Goal: Information Seeking & Learning: Learn about a topic

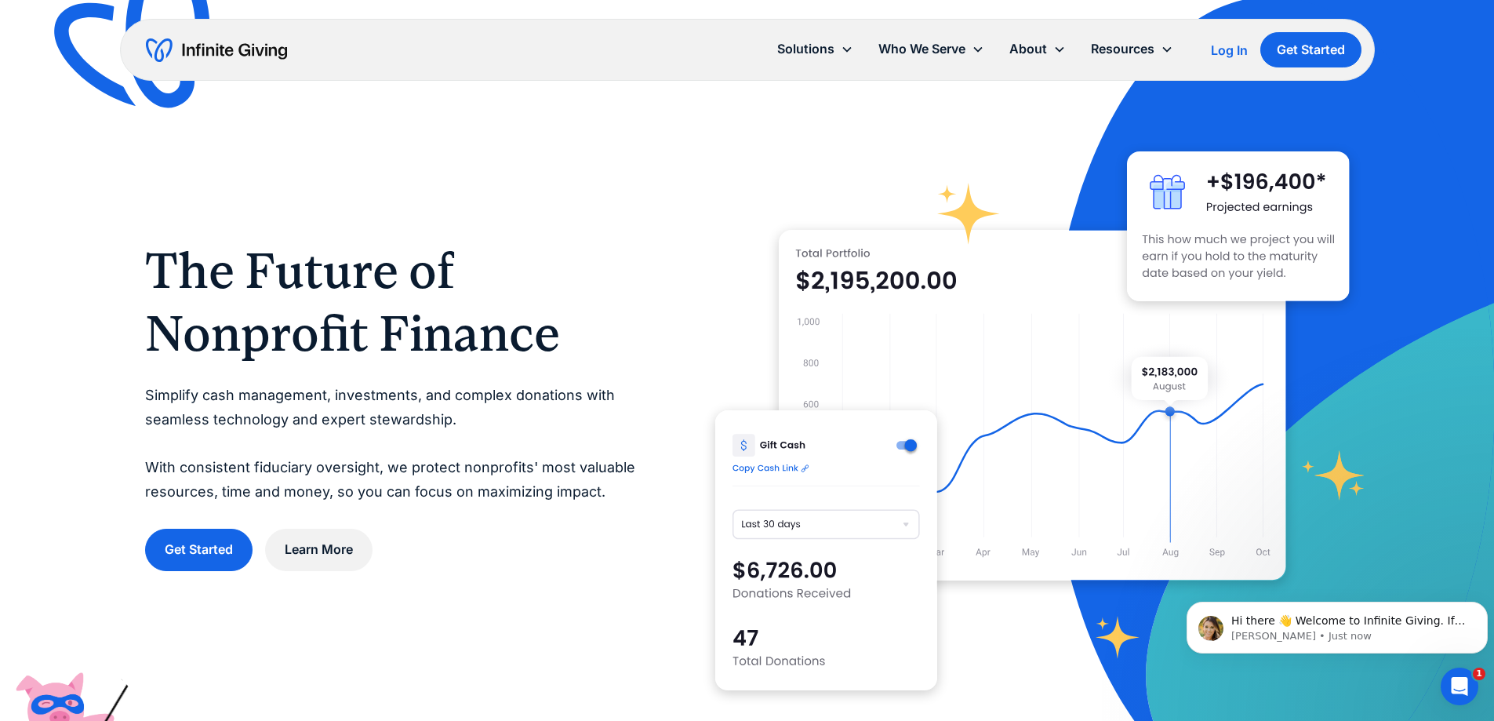
click at [632, 177] on div "The Future of Nonprofit Finance Simplify cash management, investments, and comp…" at bounding box center [747, 405] width 1204 height 634
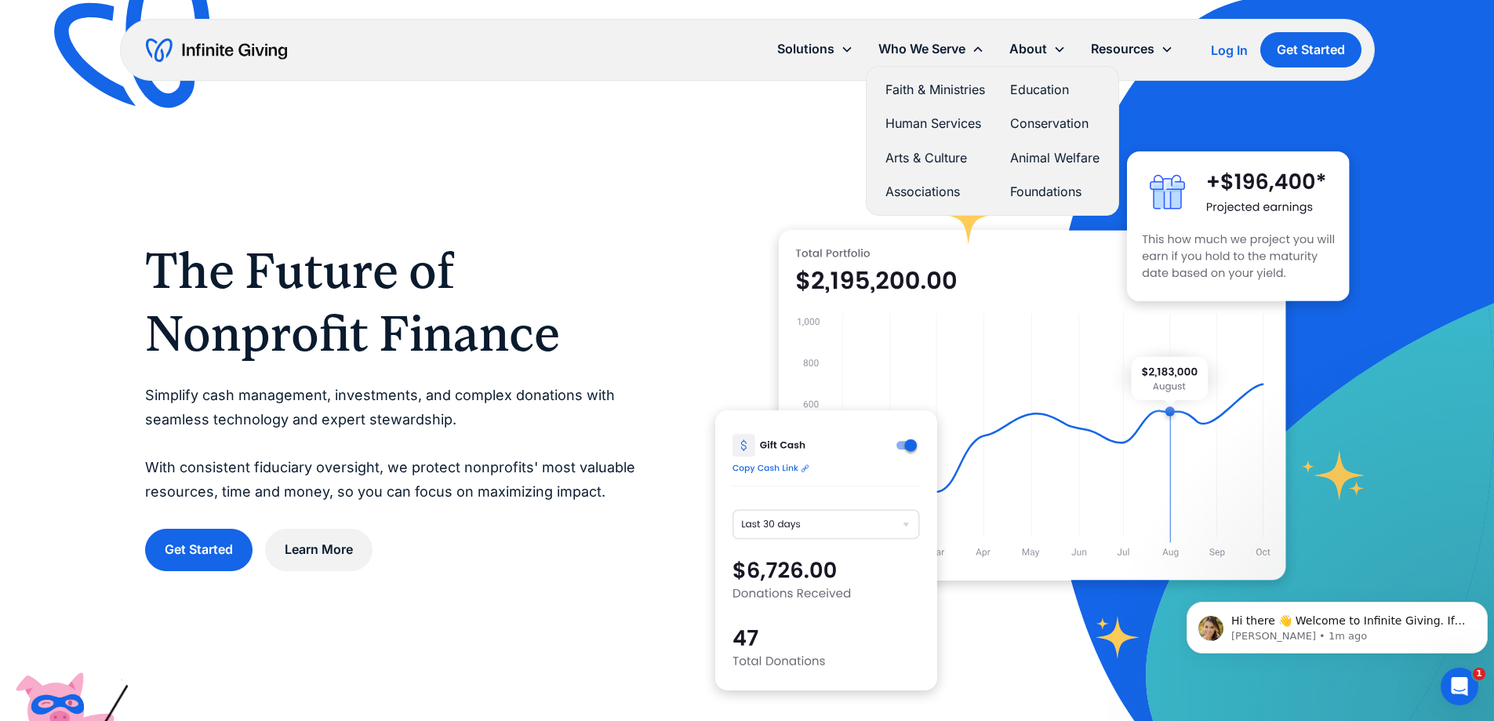
click at [941, 93] on link "Faith & Ministries" at bounding box center [935, 89] width 100 height 21
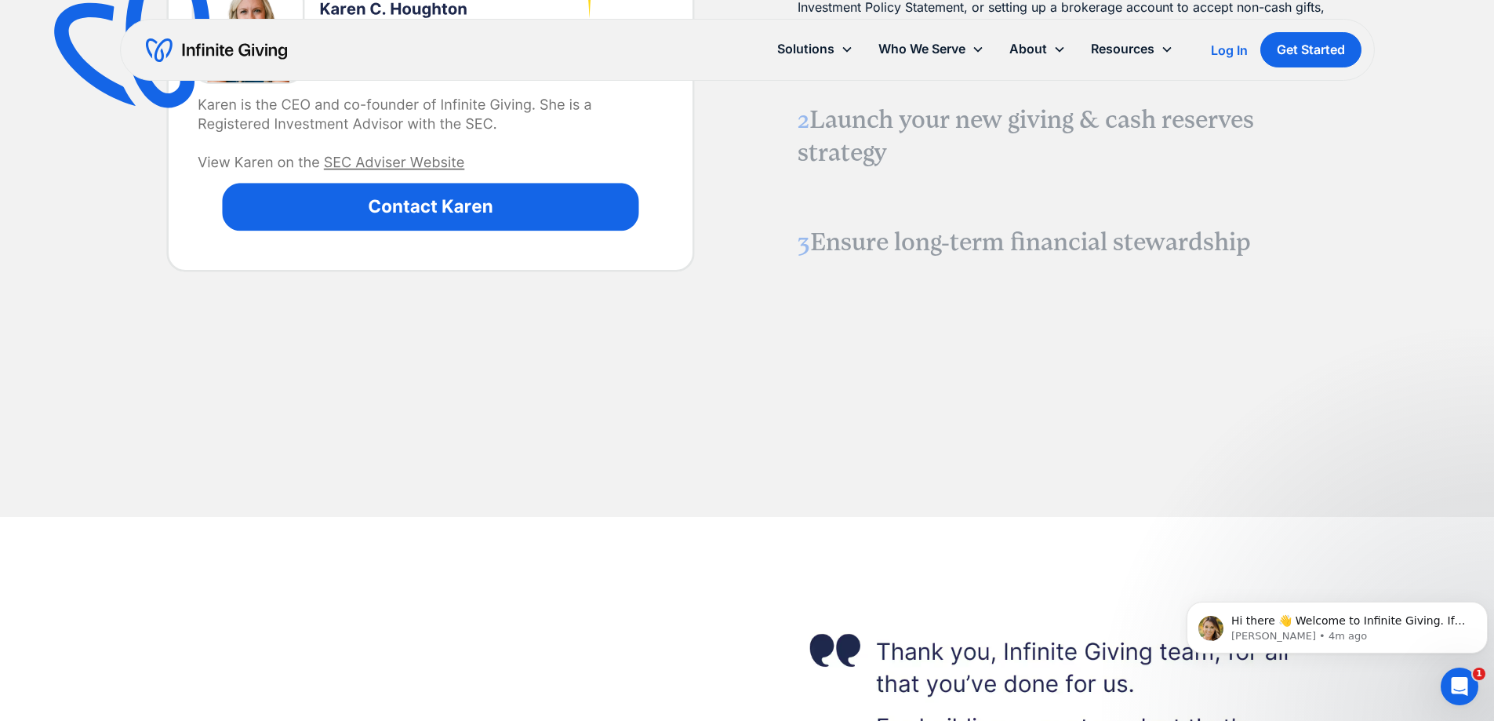
scroll to position [2039, 0]
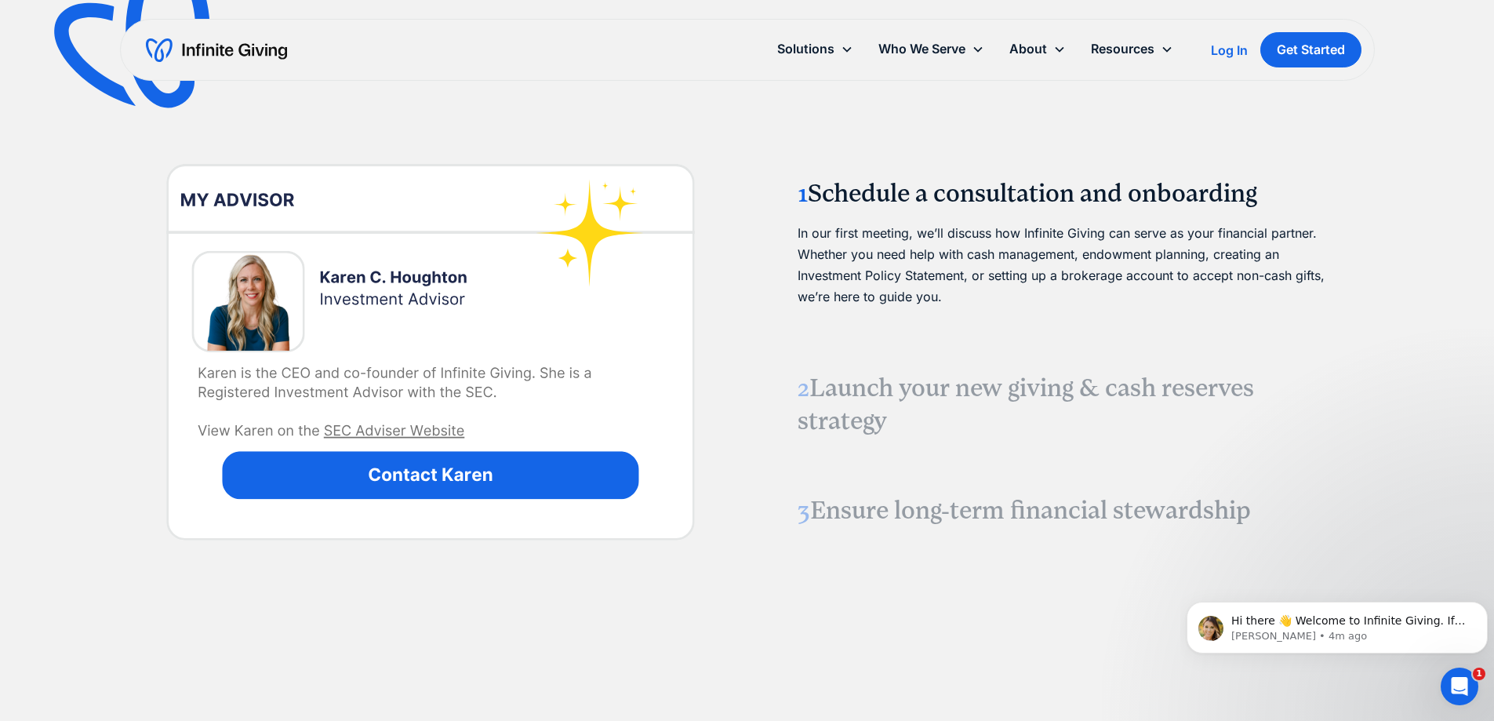
click at [128, 217] on div "Getting Started How We Support Your Ministry 1 Schedule a consultation and onbo…" at bounding box center [747, 278] width 1494 height 1011
click at [600, 54] on div "Solutions Donation Page Investing Cash Reserves Advisory Services Stock Donatio…" at bounding box center [747, 50] width 1254 height 62
